Goal: Navigation & Orientation: Find specific page/section

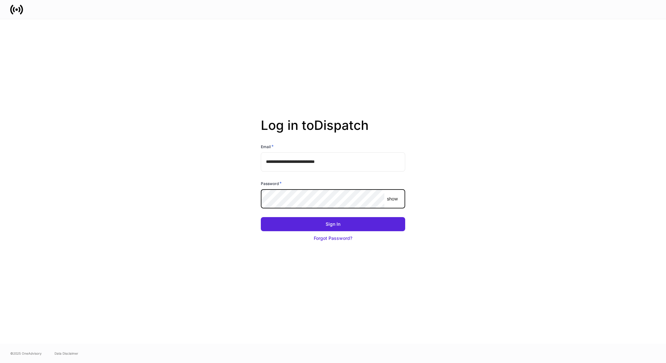
click at [261, 217] on button "Sign In" at bounding box center [333, 224] width 144 height 14
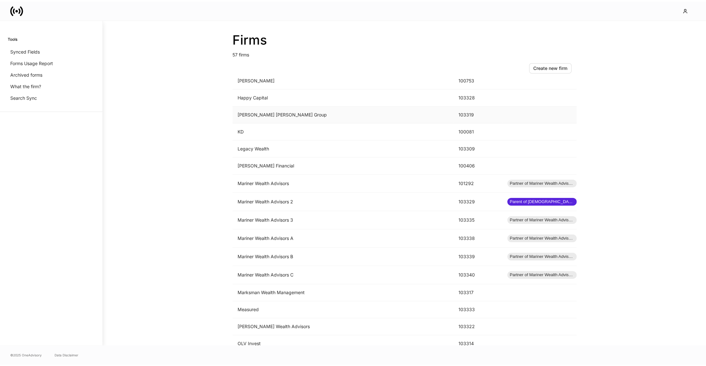
scroll to position [469, 0]
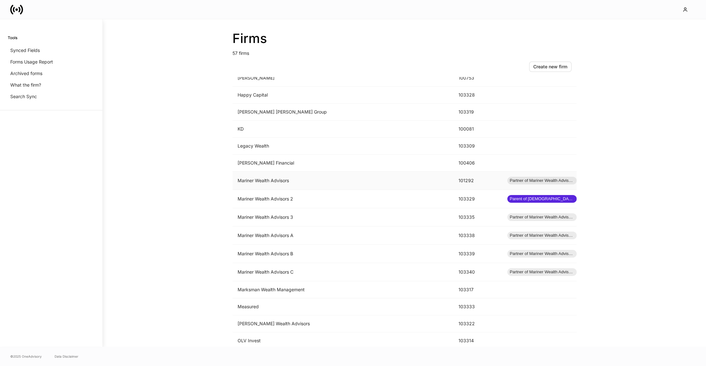
click at [283, 181] on td "Mariner Wealth Advisors" at bounding box center [342, 181] width 221 height 18
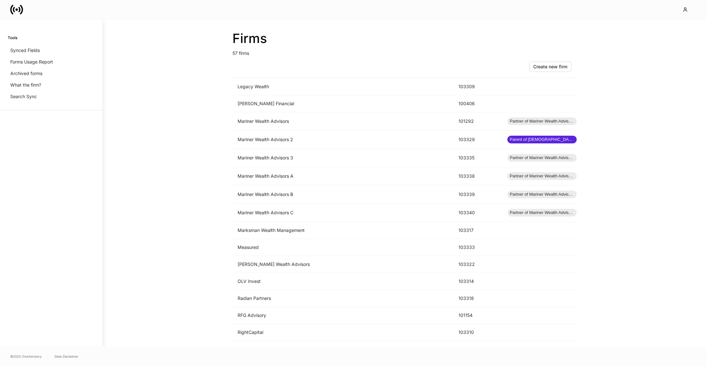
scroll to position [535, 0]
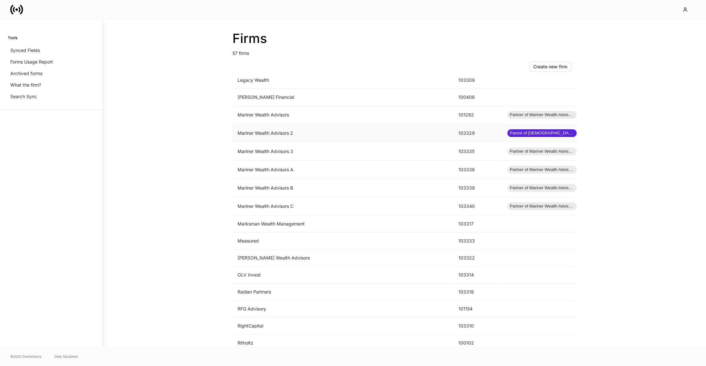
click at [379, 131] on td "Mariner Wealth Advisors 2" at bounding box center [342, 133] width 221 height 18
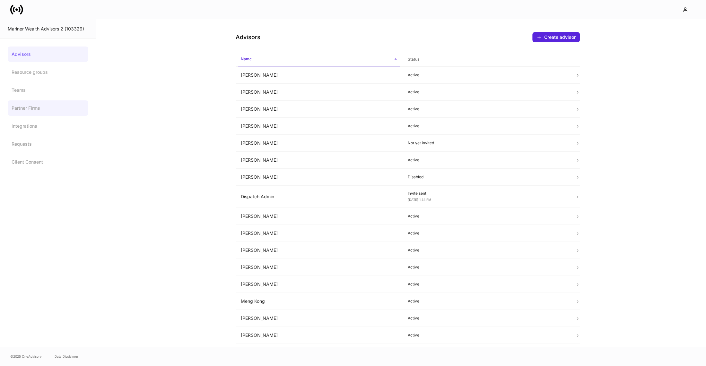
click at [32, 110] on link "Partner Firms" at bounding box center [48, 107] width 81 height 15
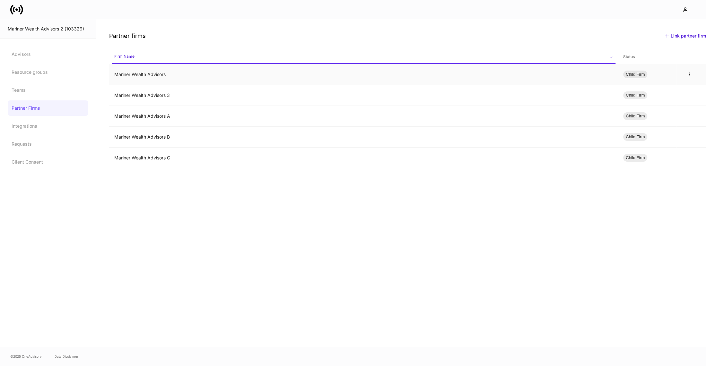
click at [119, 77] on td "Mariner Wealth Advisors" at bounding box center [363, 74] width 509 height 21
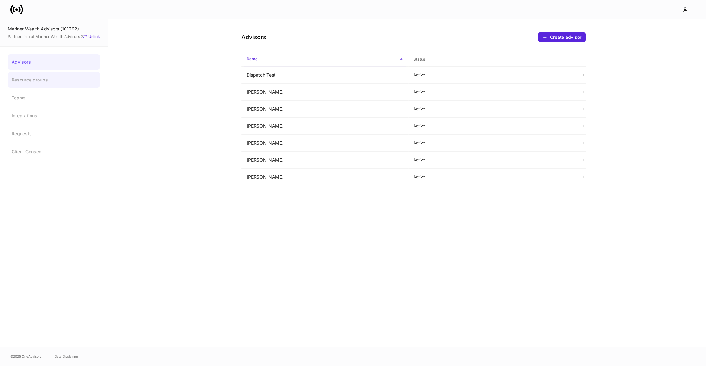
click at [27, 74] on link "Resource groups" at bounding box center [54, 79] width 92 height 15
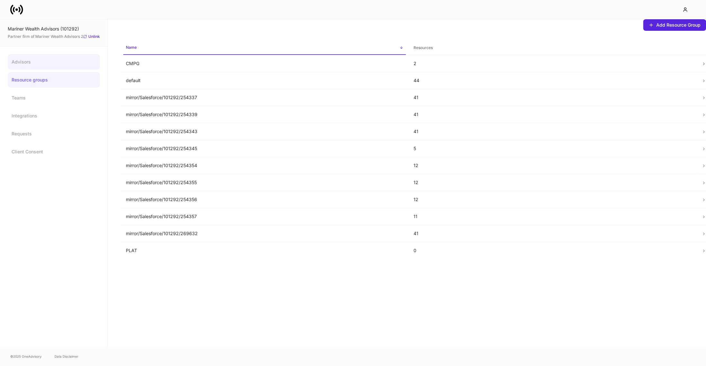
click at [52, 60] on link "Advisors" at bounding box center [54, 61] width 92 height 15
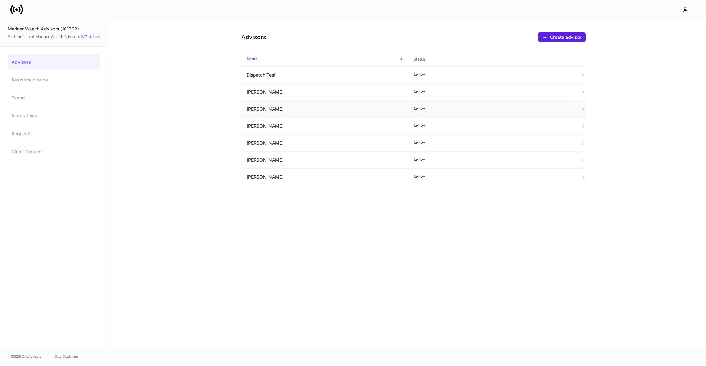
click at [267, 109] on td "[PERSON_NAME]" at bounding box center [324, 109] width 167 height 17
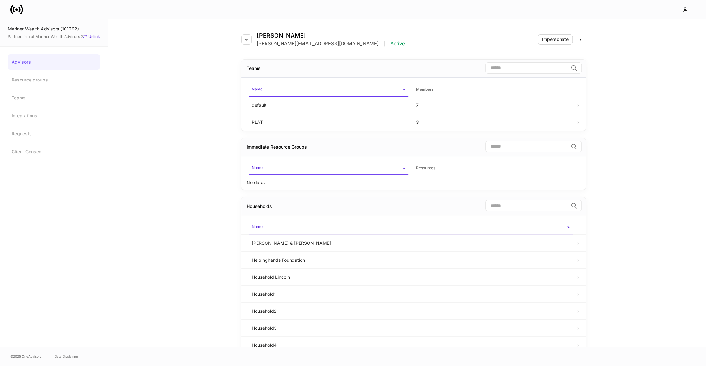
click at [20, 10] on icon at bounding box center [19, 9] width 2 height 5
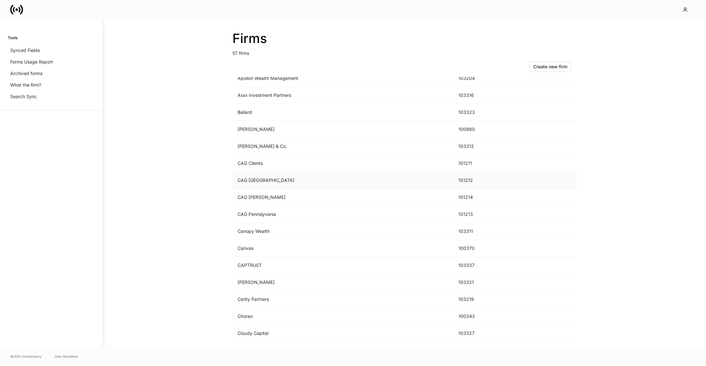
scroll to position [35, 0]
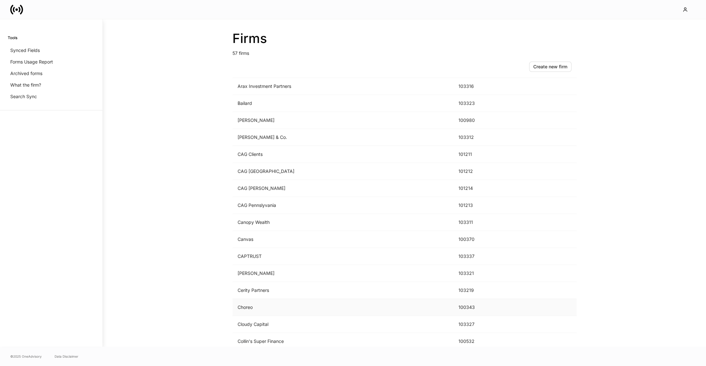
click at [258, 309] on td "Choreo" at bounding box center [342, 307] width 221 height 17
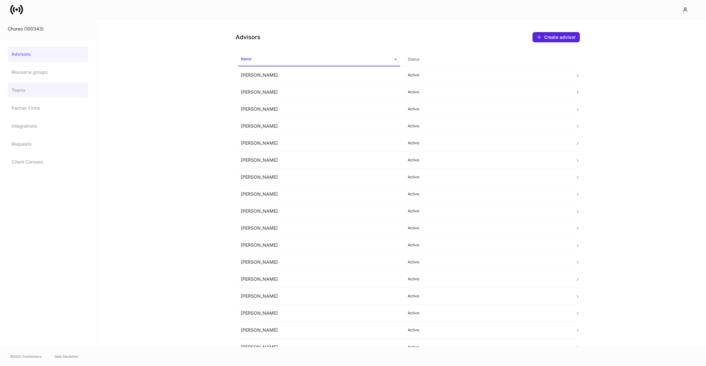
click at [66, 97] on link "Teams" at bounding box center [48, 89] width 81 height 15
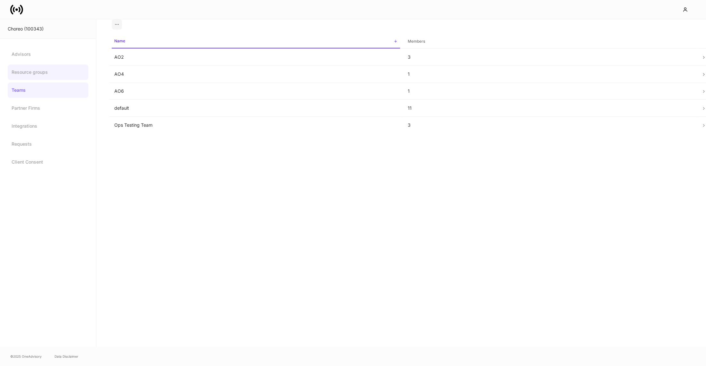
click at [53, 66] on link "Resource groups" at bounding box center [48, 72] width 81 height 15
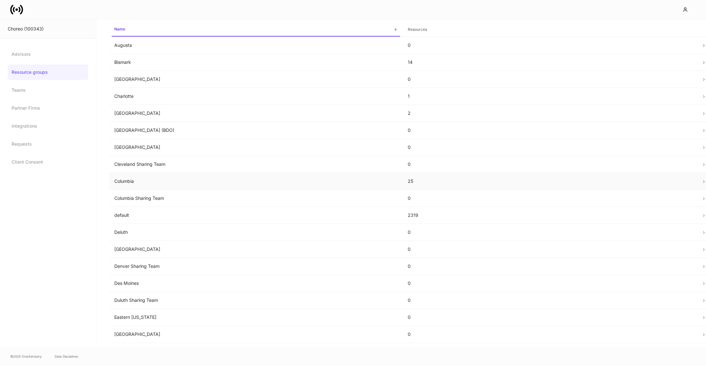
scroll to position [22, 0]
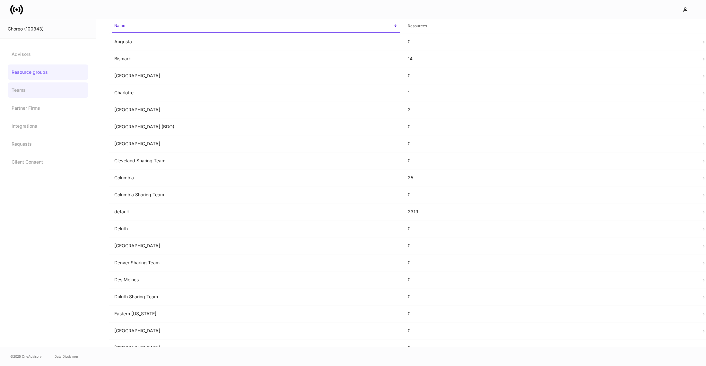
click at [16, 93] on link "Teams" at bounding box center [48, 89] width 81 height 15
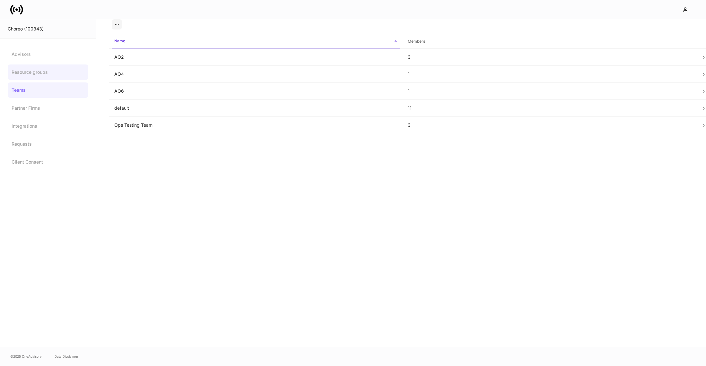
click at [23, 77] on link "Resource groups" at bounding box center [48, 72] width 81 height 15
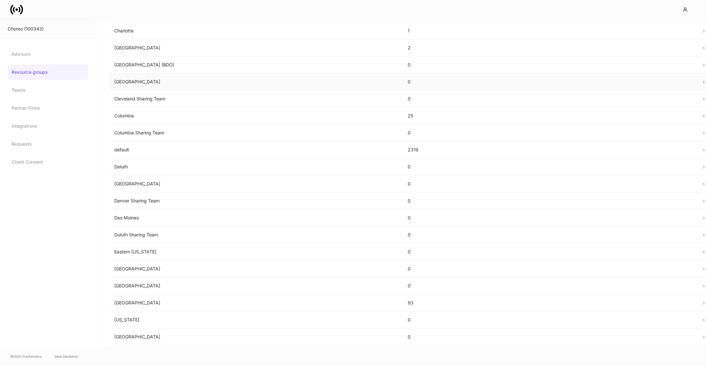
scroll to position [85, 0]
click at [22, 85] on link "Teams" at bounding box center [48, 89] width 81 height 15
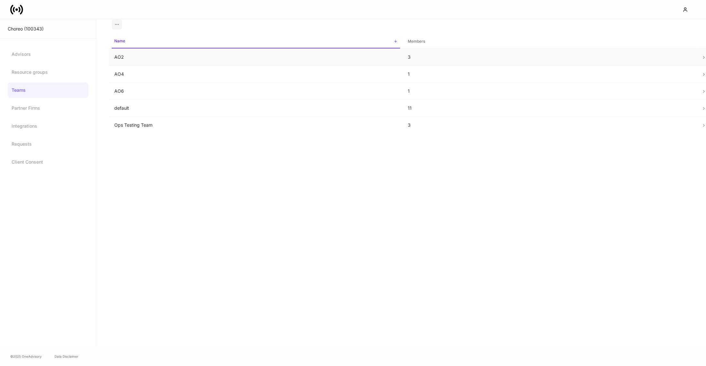
click at [139, 61] on td "AO2" at bounding box center [255, 57] width 293 height 17
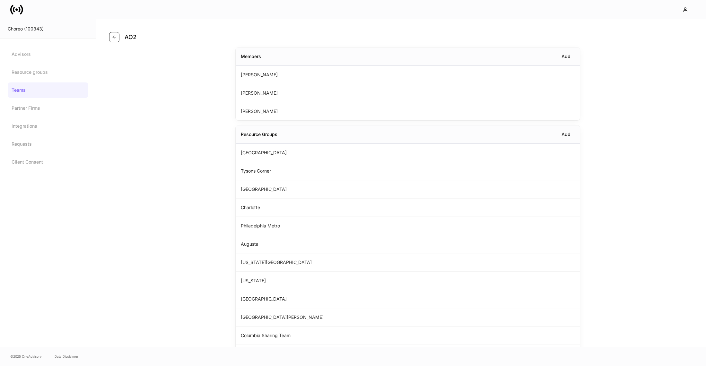
click at [115, 40] on button "button" at bounding box center [114, 37] width 10 height 10
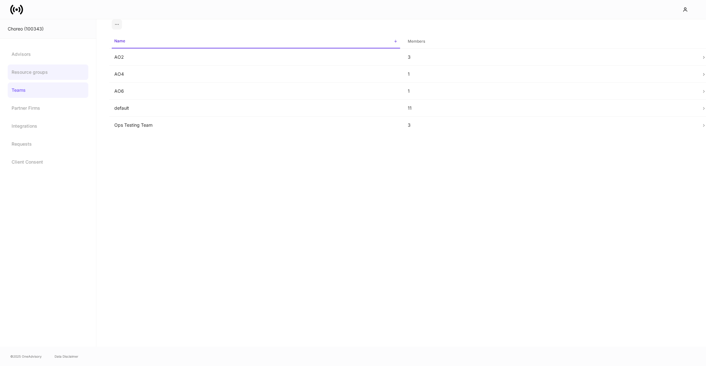
click at [33, 80] on link "Resource groups" at bounding box center [48, 72] width 81 height 15
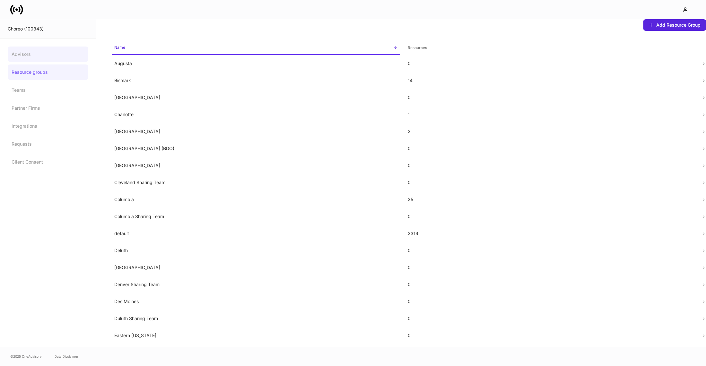
click at [22, 58] on link "Advisors" at bounding box center [48, 54] width 81 height 15
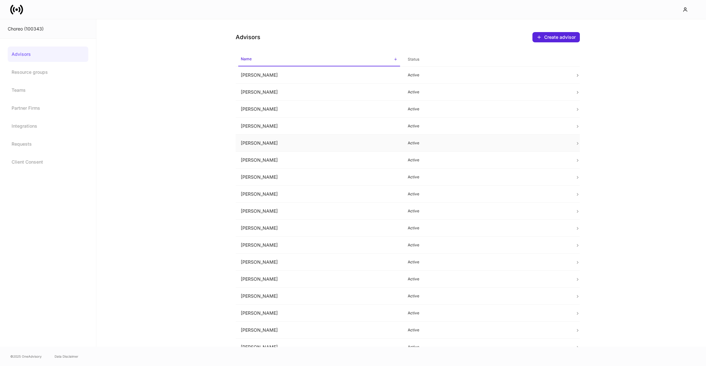
scroll to position [13, 0]
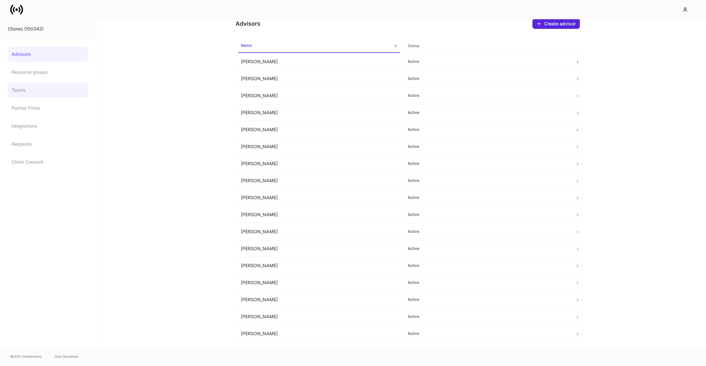
click at [58, 85] on link "Teams" at bounding box center [48, 89] width 81 height 15
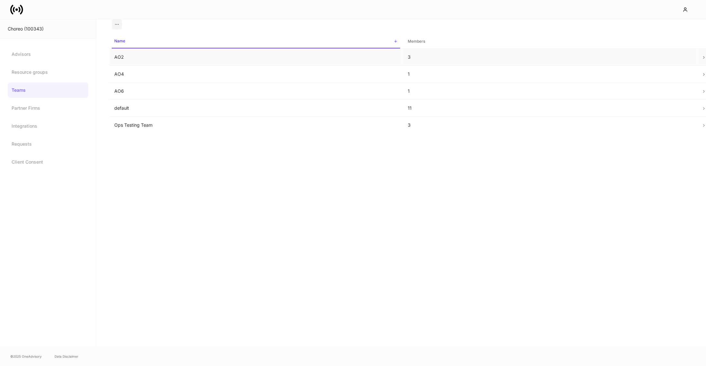
click at [138, 61] on td "AO2" at bounding box center [255, 57] width 293 height 17
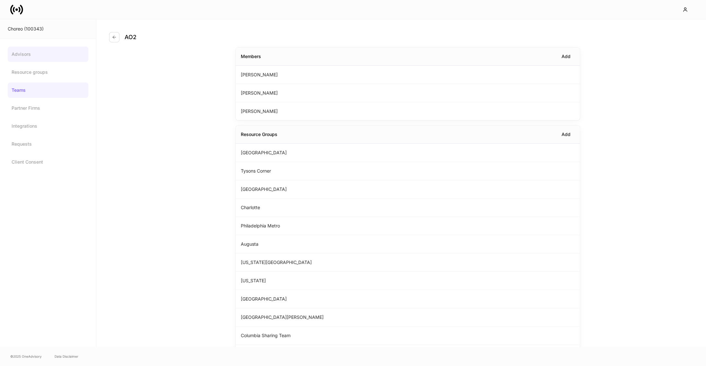
click at [34, 53] on link "Advisors" at bounding box center [48, 54] width 81 height 15
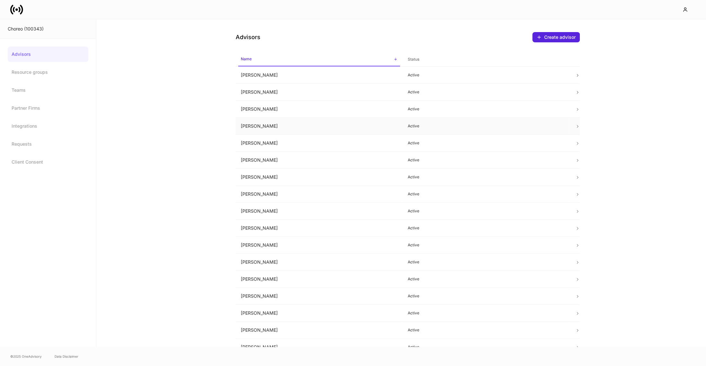
click at [275, 127] on td "[PERSON_NAME]" at bounding box center [319, 126] width 167 height 17
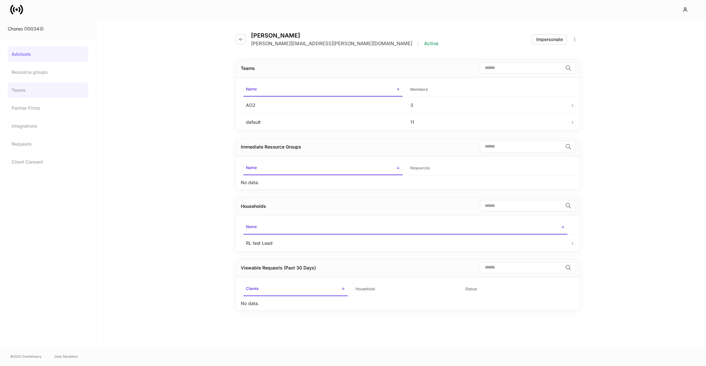
click at [19, 91] on link "Teams" at bounding box center [48, 89] width 81 height 15
